Goal: Task Accomplishment & Management: Use online tool/utility

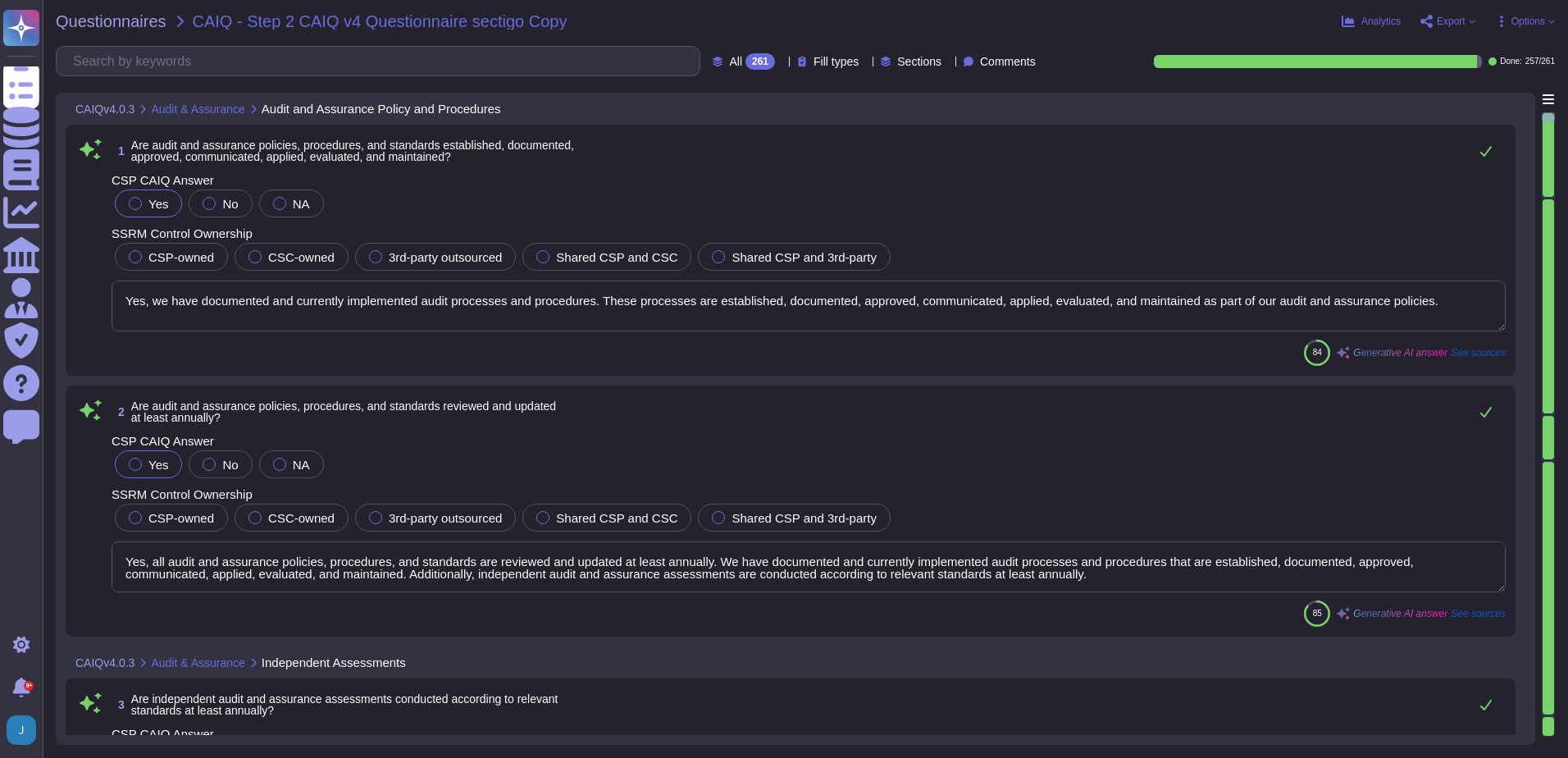
type textarea "Yes, we have documented and currently implemented audit processes and procedure…"
type textarea "Yes, all audit and assurance policies, procedures, and standards are reviewed a…"
type textarea "Yes, independent audit and assurance assessments are conducted according to rel…"
type textarea "Yes, independent audit and assurance assessments are performed according to ris…"
click at [1437, 16] on span "Export" at bounding box center [1451, 21] width 29 height 10
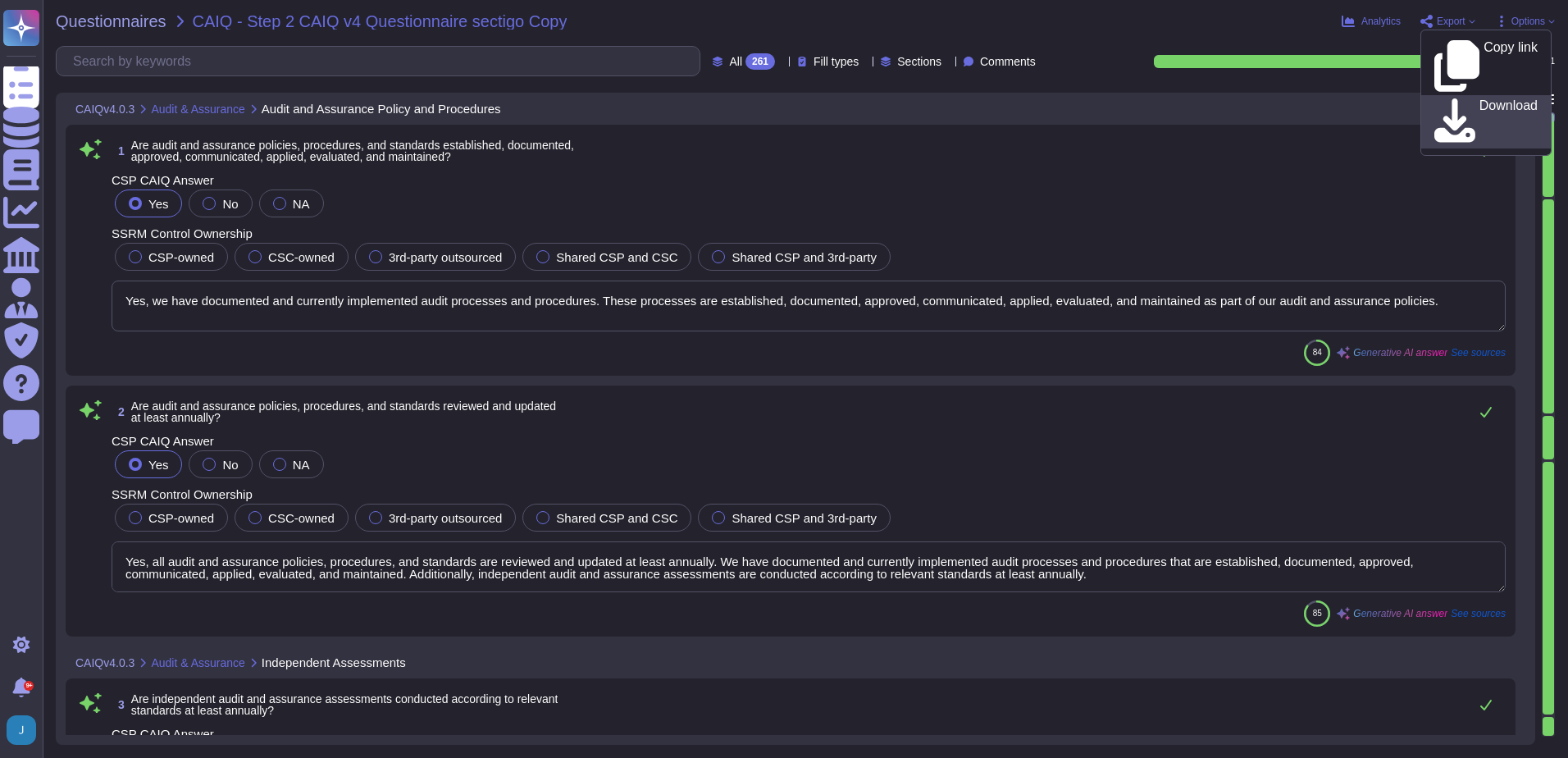
click at [1445, 99] on icon at bounding box center [1455, 120] width 41 height 44
click at [1134, 164] on div "1 Are audit and assurance policies, procedures, and standards established, docu…" at bounding box center [809, 151] width 1394 height 33
